Goal: Check status: Check status

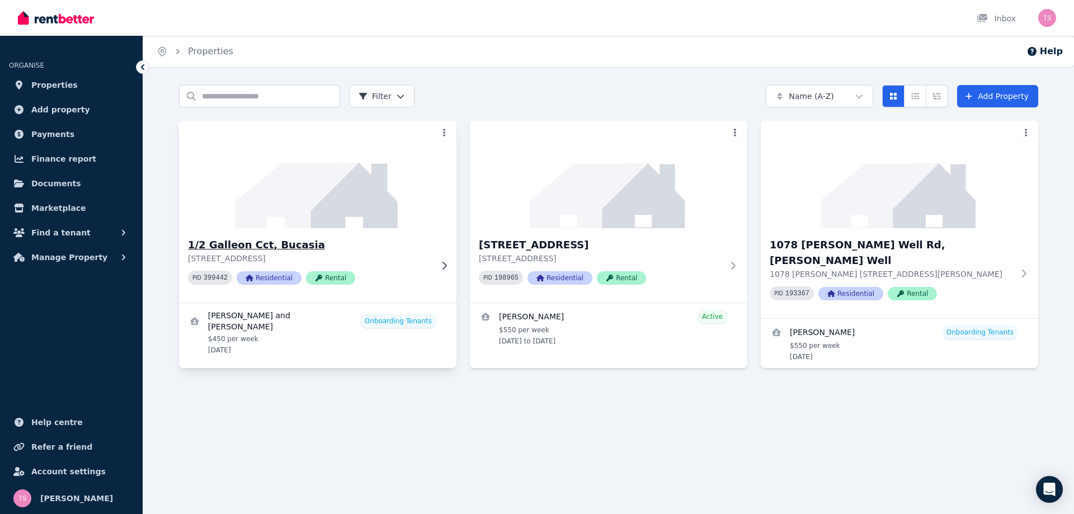
click at [332, 204] on img at bounding box center [318, 174] width 292 height 113
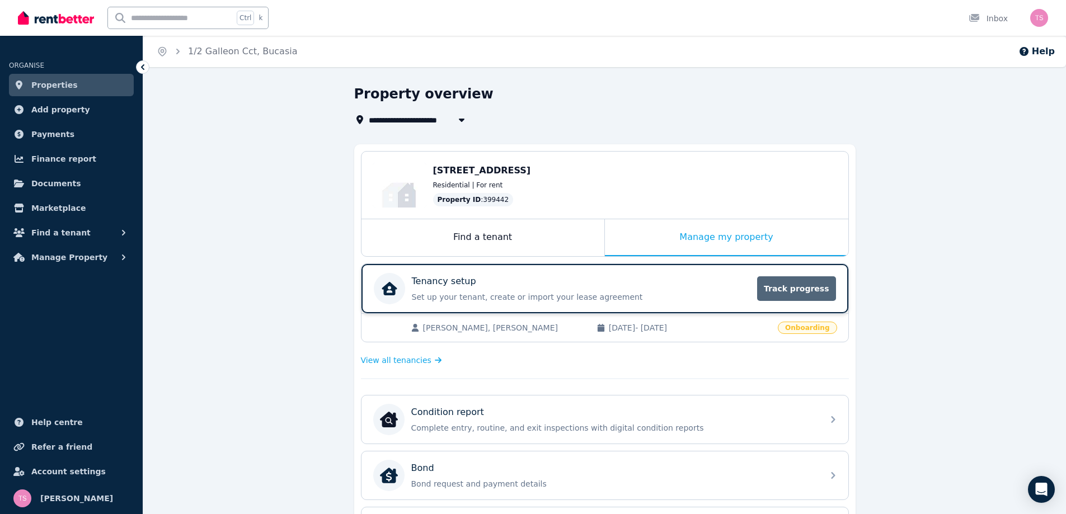
click at [804, 280] on span "Track progress" at bounding box center [796, 288] width 78 height 25
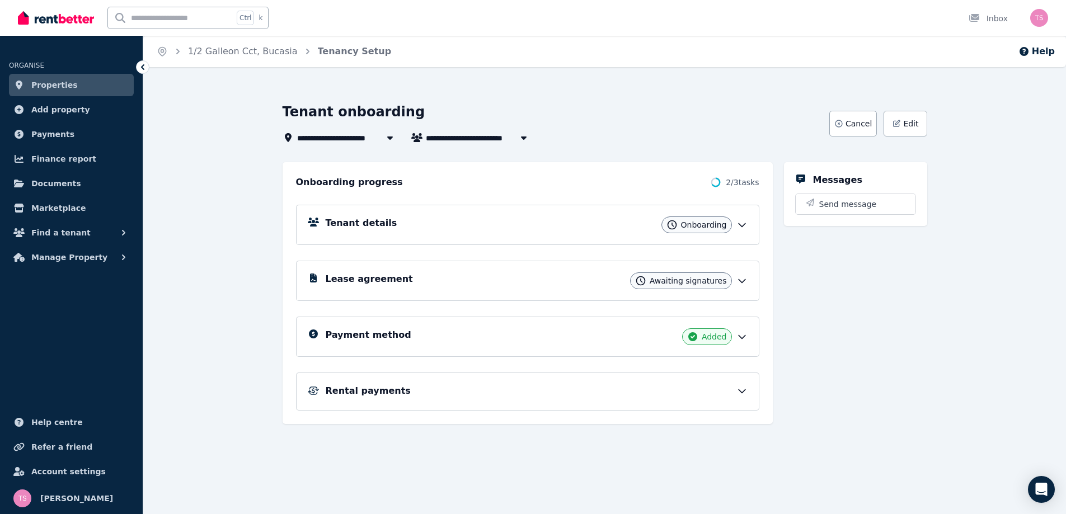
click at [741, 335] on icon at bounding box center [741, 336] width 11 height 11
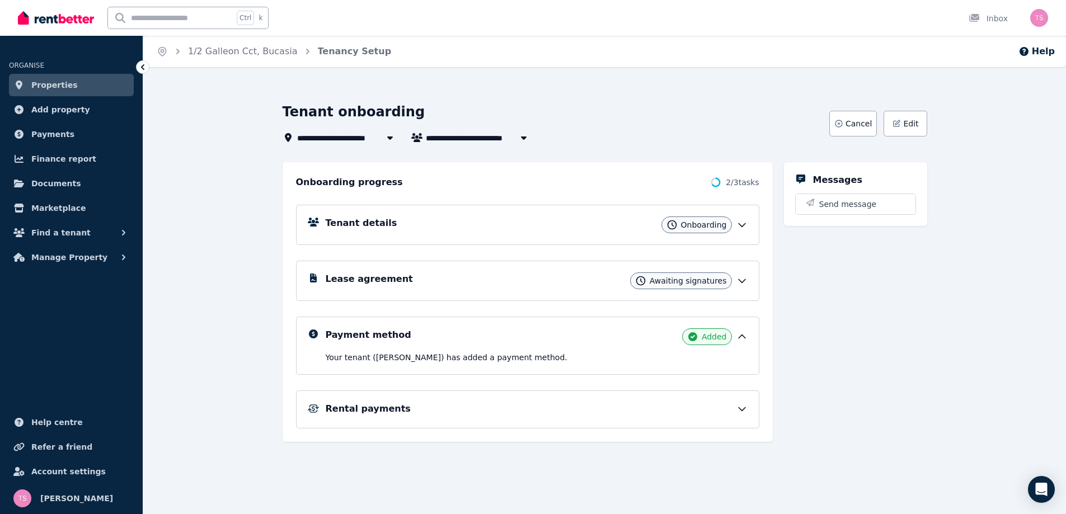
click at [740, 411] on icon at bounding box center [741, 408] width 11 height 11
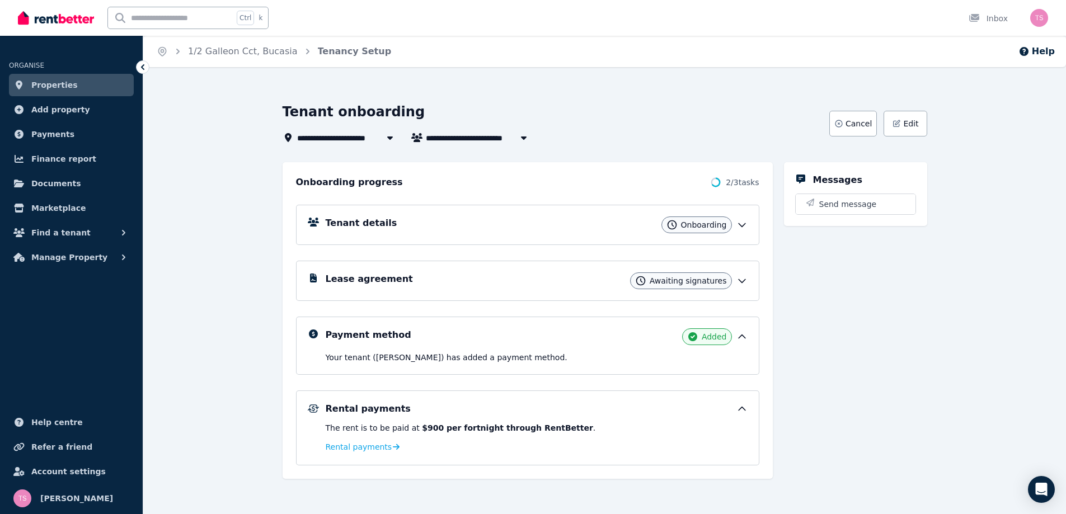
click at [744, 279] on icon at bounding box center [741, 280] width 11 height 11
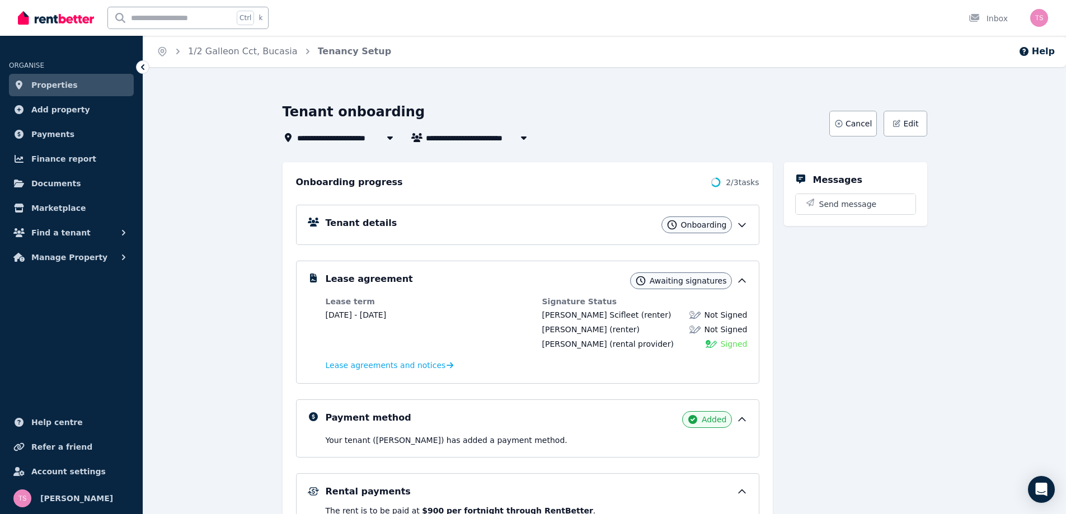
click at [742, 222] on icon at bounding box center [741, 224] width 11 height 11
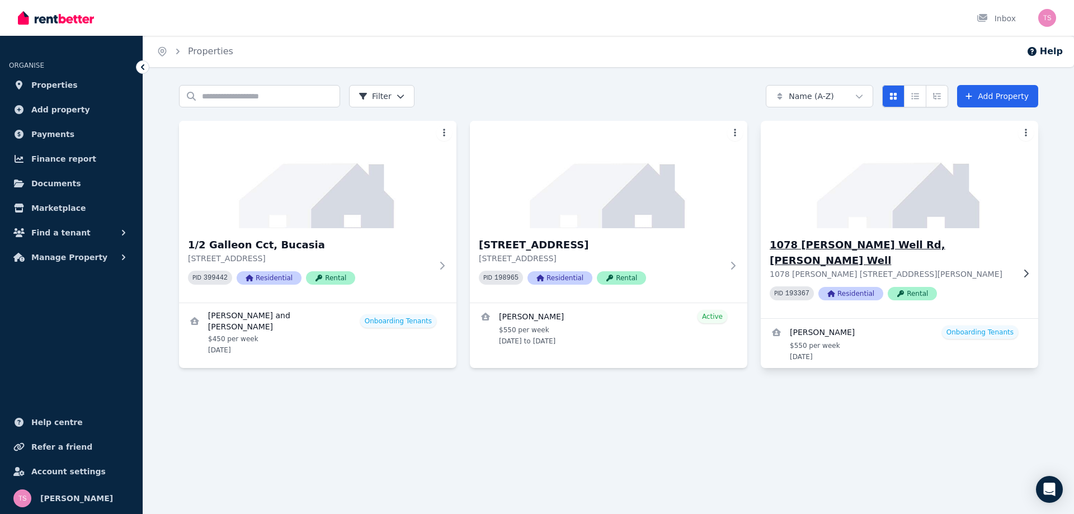
click at [897, 242] on h3 "1078 [PERSON_NAME] Well Rd, [PERSON_NAME] Well" at bounding box center [892, 252] width 244 height 31
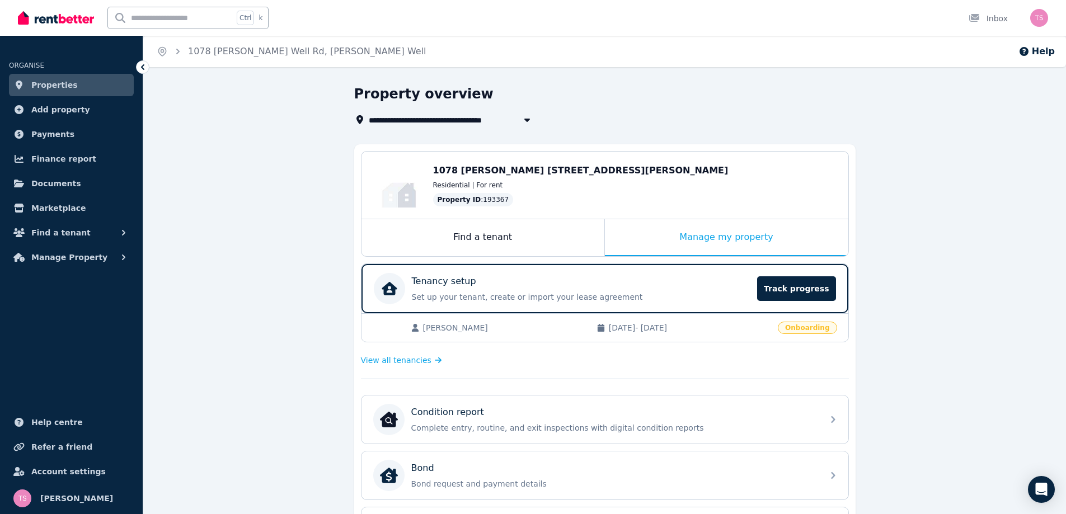
click at [809, 330] on span "Onboarding" at bounding box center [807, 328] width 59 height 12
click at [802, 288] on span "Track progress" at bounding box center [796, 288] width 78 height 25
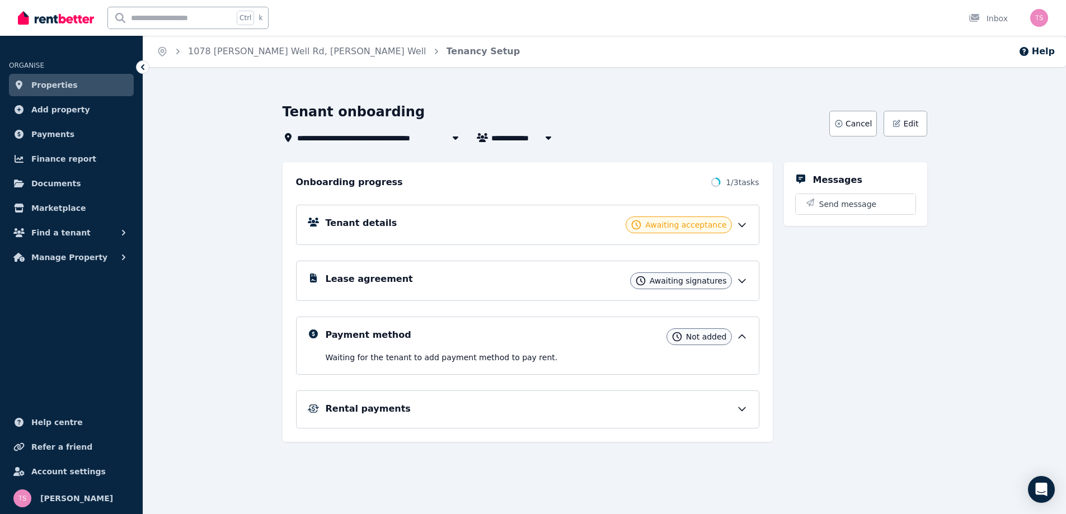
click at [742, 226] on icon at bounding box center [741, 224] width 11 height 11
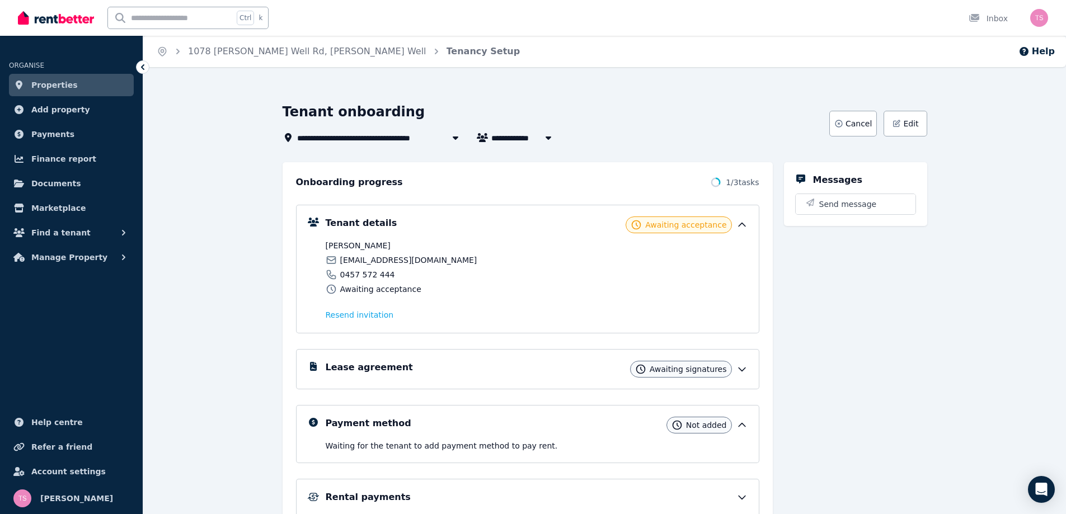
click at [742, 226] on icon at bounding box center [741, 224] width 11 height 11
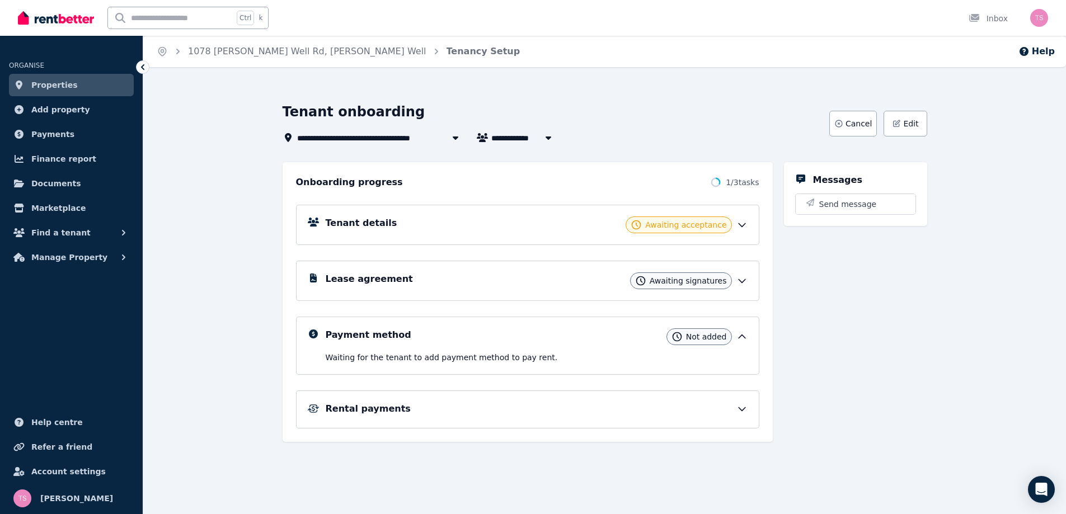
click at [740, 282] on icon at bounding box center [741, 280] width 11 height 11
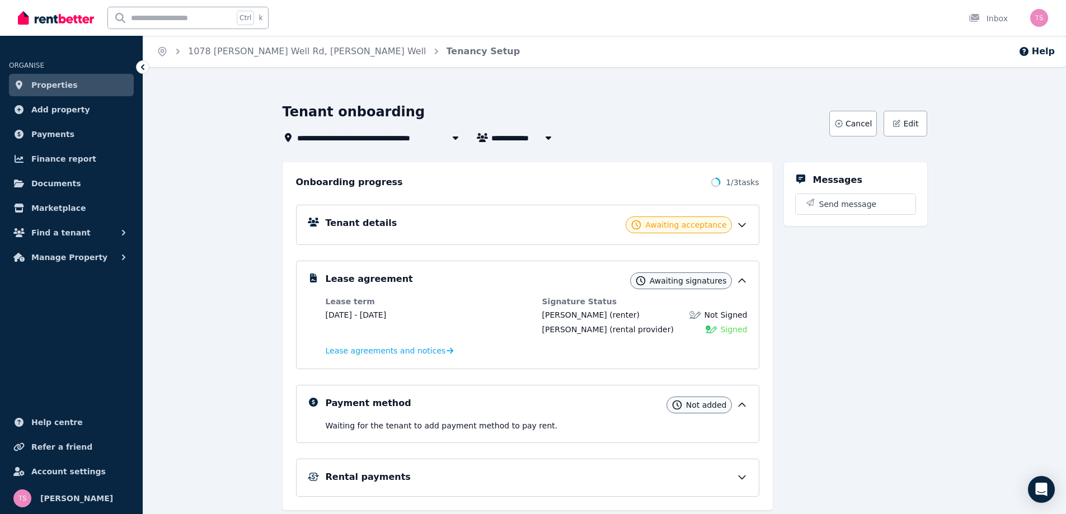
click at [740, 282] on icon at bounding box center [741, 280] width 11 height 11
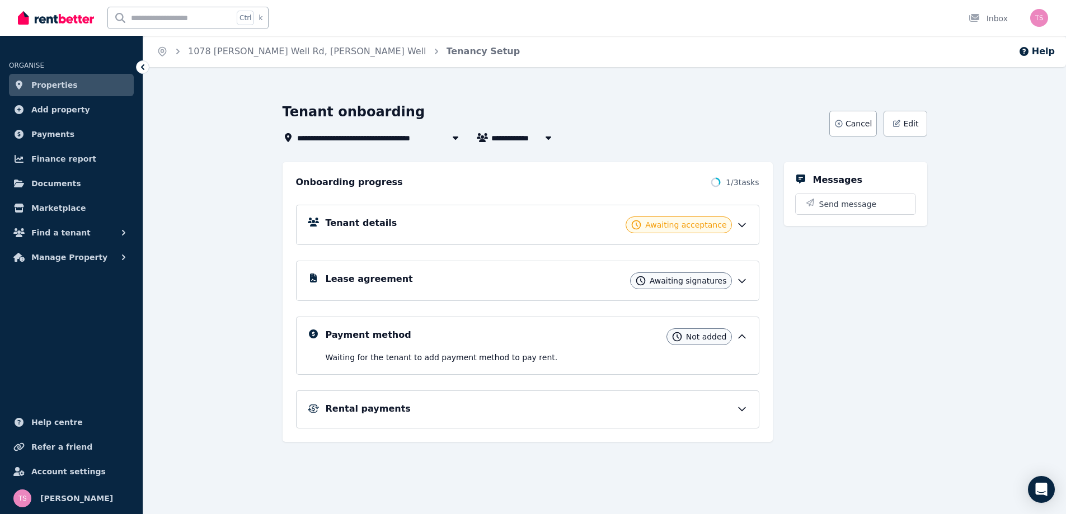
click at [742, 339] on icon at bounding box center [741, 336] width 11 height 11
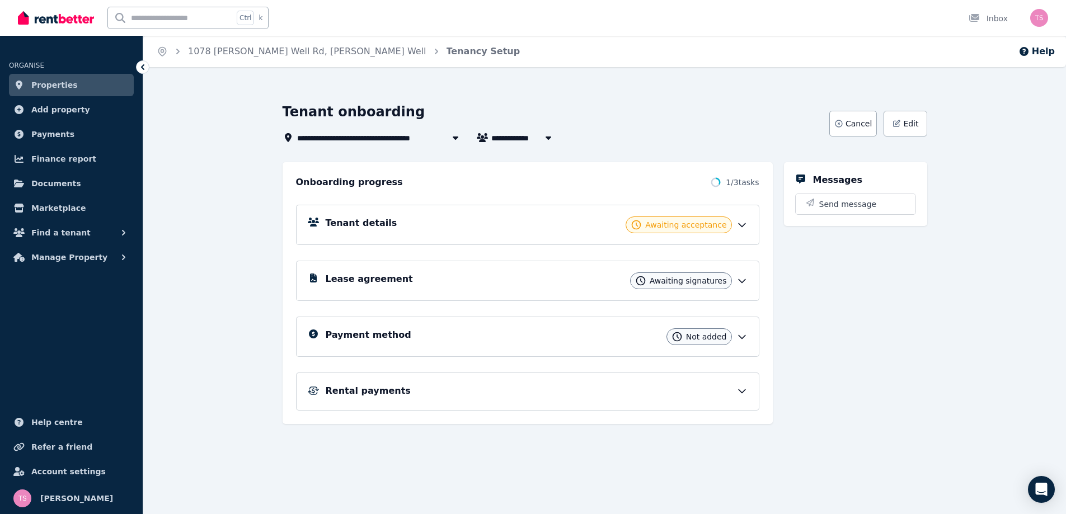
click at [742, 339] on icon at bounding box center [742, 337] width 7 height 3
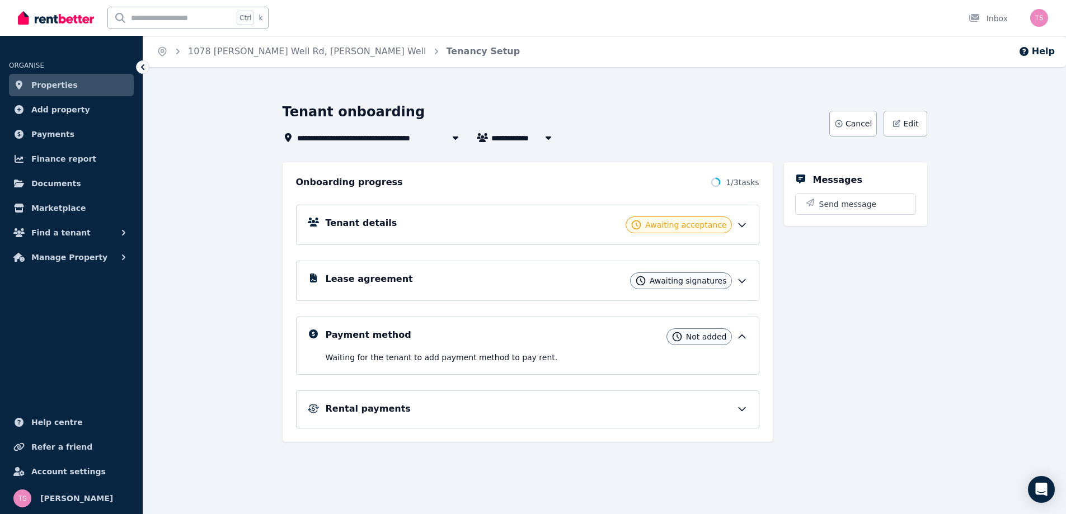
click at [705, 336] on span "Not added" at bounding box center [706, 336] width 41 height 11
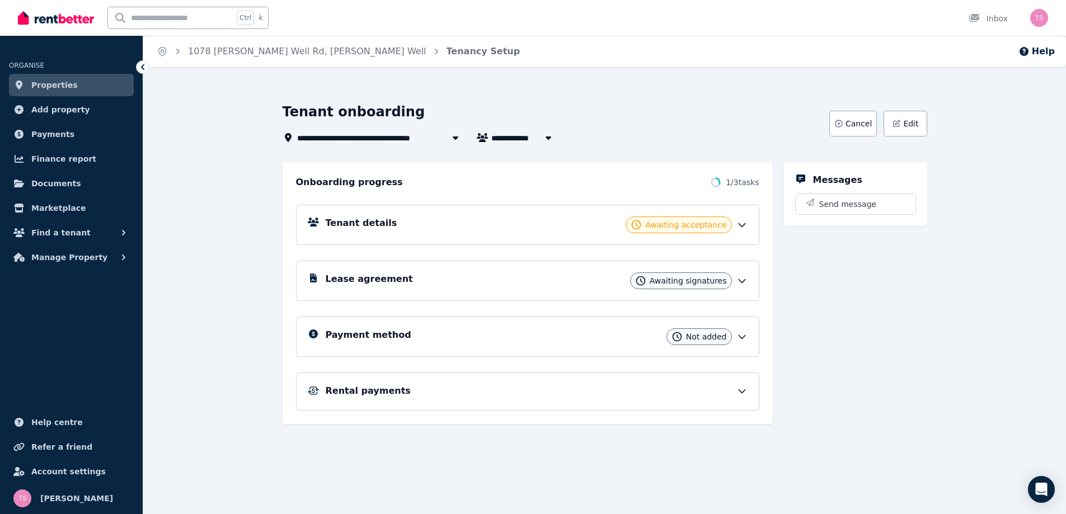
click at [705, 336] on span "Not added" at bounding box center [706, 336] width 41 height 11
